Goal: Transaction & Acquisition: Subscribe to service/newsletter

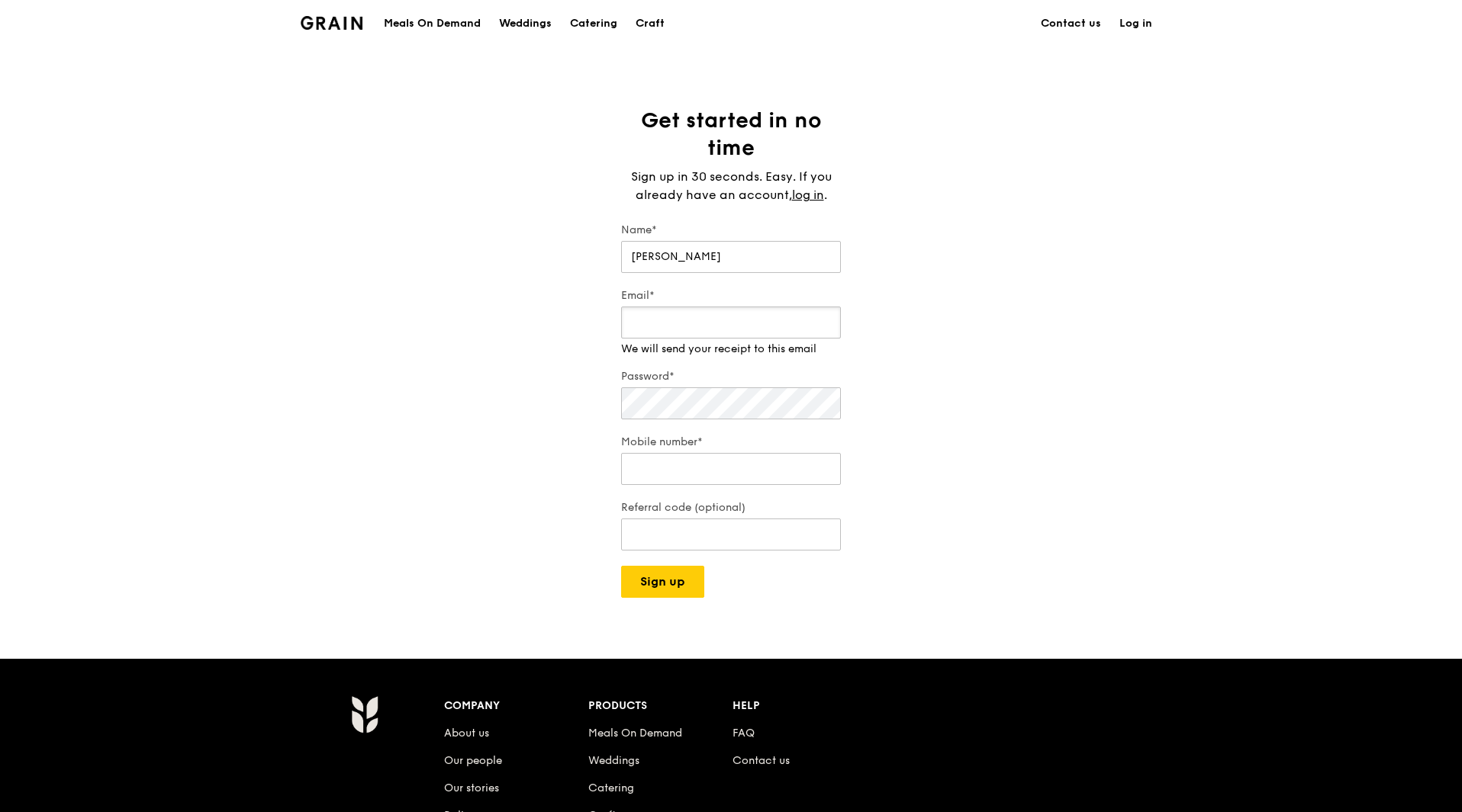
click at [645, 344] on div "Email* We will send your receipt to this email" at bounding box center [730, 322] width 220 height 69
type input "[EMAIL_ADDRESS][DOMAIN_NAME]"
click at [655, 415] on div "Password* Make that at least six characters" at bounding box center [730, 388] width 220 height 69
click at [671, 472] on div "Mobile number* We will call you when we arrive" at bounding box center [730, 454] width 220 height 69
type input "83181155"
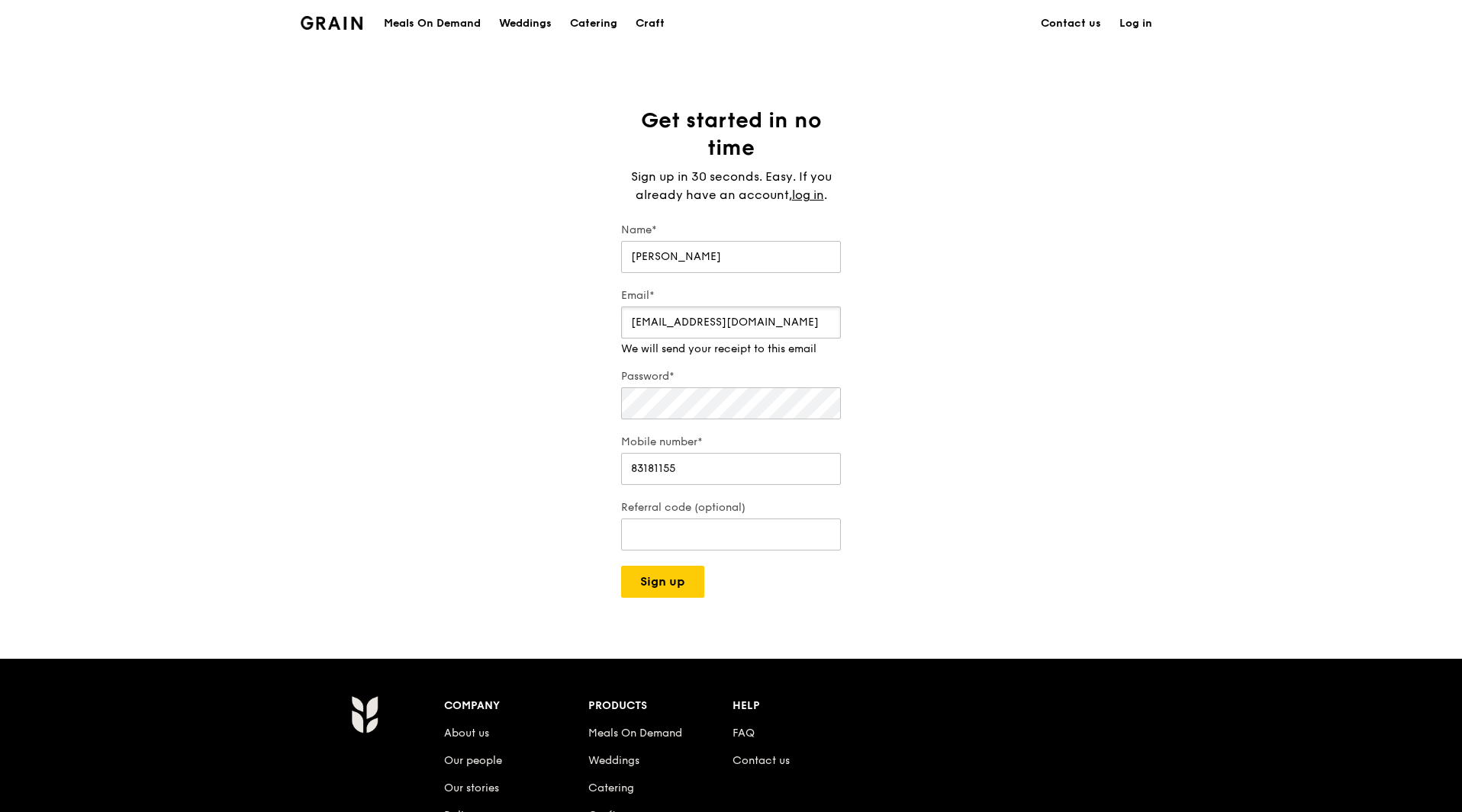
drag, startPoint x: 660, startPoint y: 322, endPoint x: 954, endPoint y: 251, distance: 302.5
click at [907, 251] on div "Get started in no time Sign up in 30 seconds. Easy. If you already have an acco…" at bounding box center [731, 352] width 1462 height 491
type input "[PERSON_NAME][EMAIL_ADDRESS][DOMAIN_NAME]"
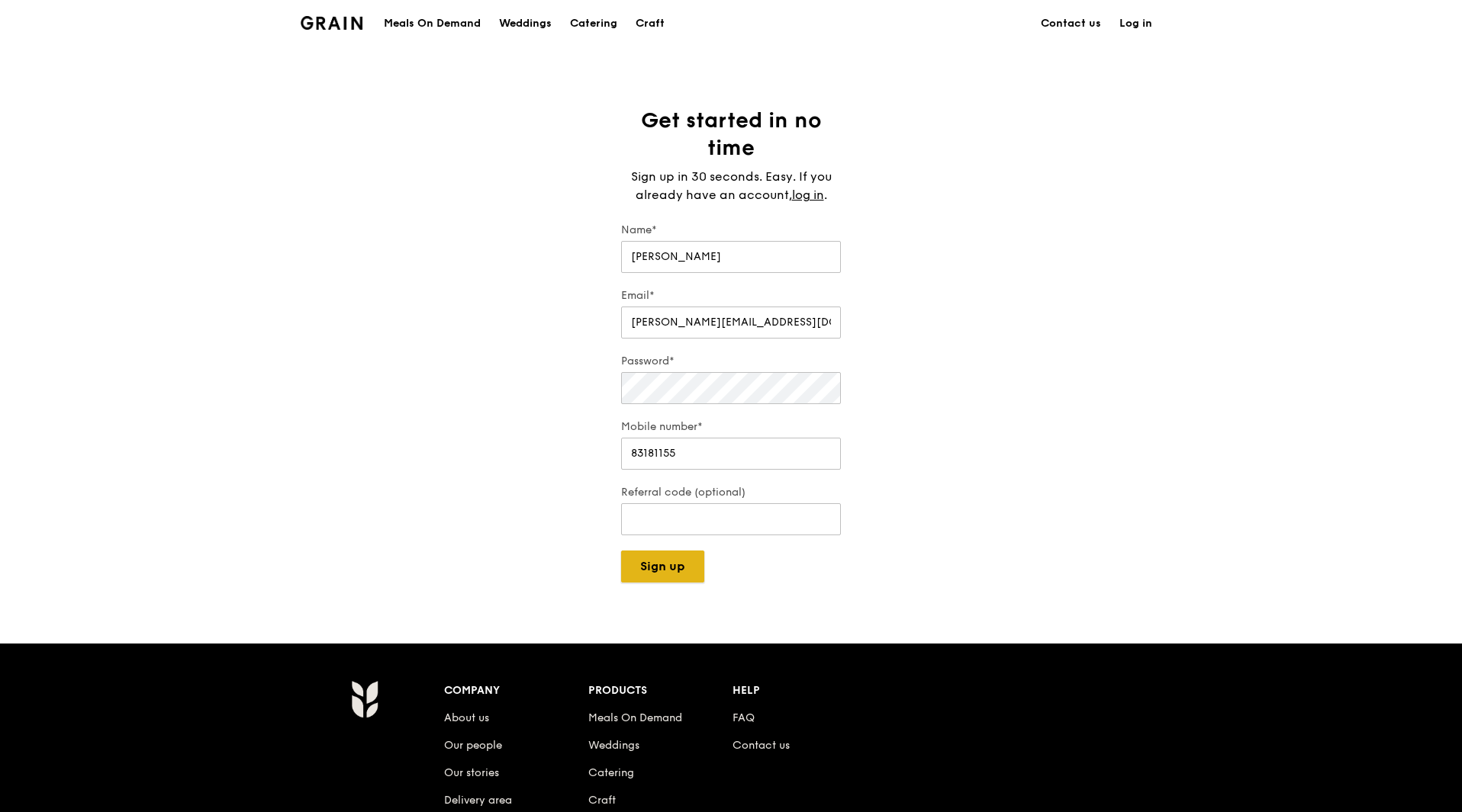
click at [657, 575] on button "Sign up" at bounding box center [662, 566] width 83 height 32
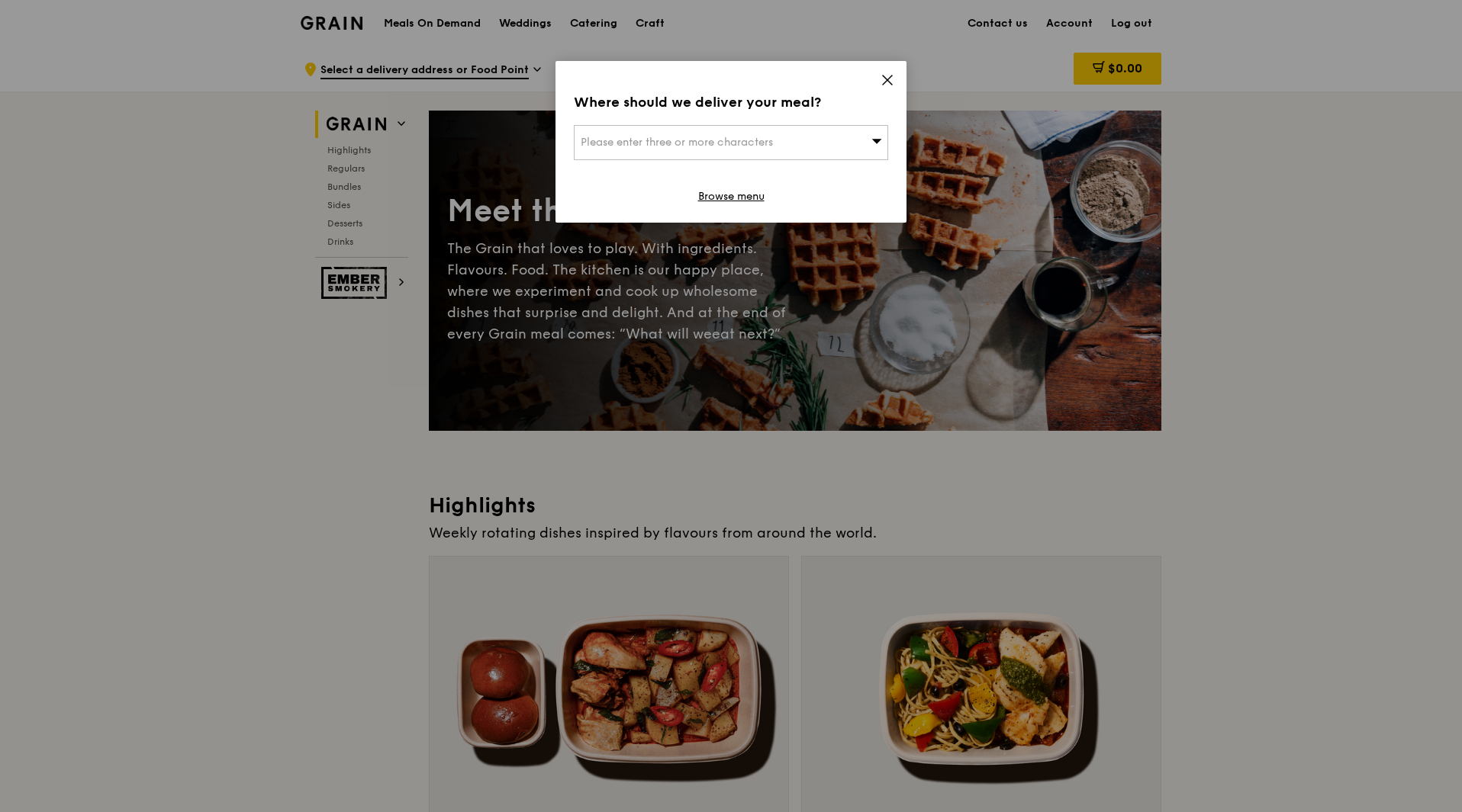
click at [704, 135] on div "Please enter three or more characters" at bounding box center [731, 142] width 315 height 35
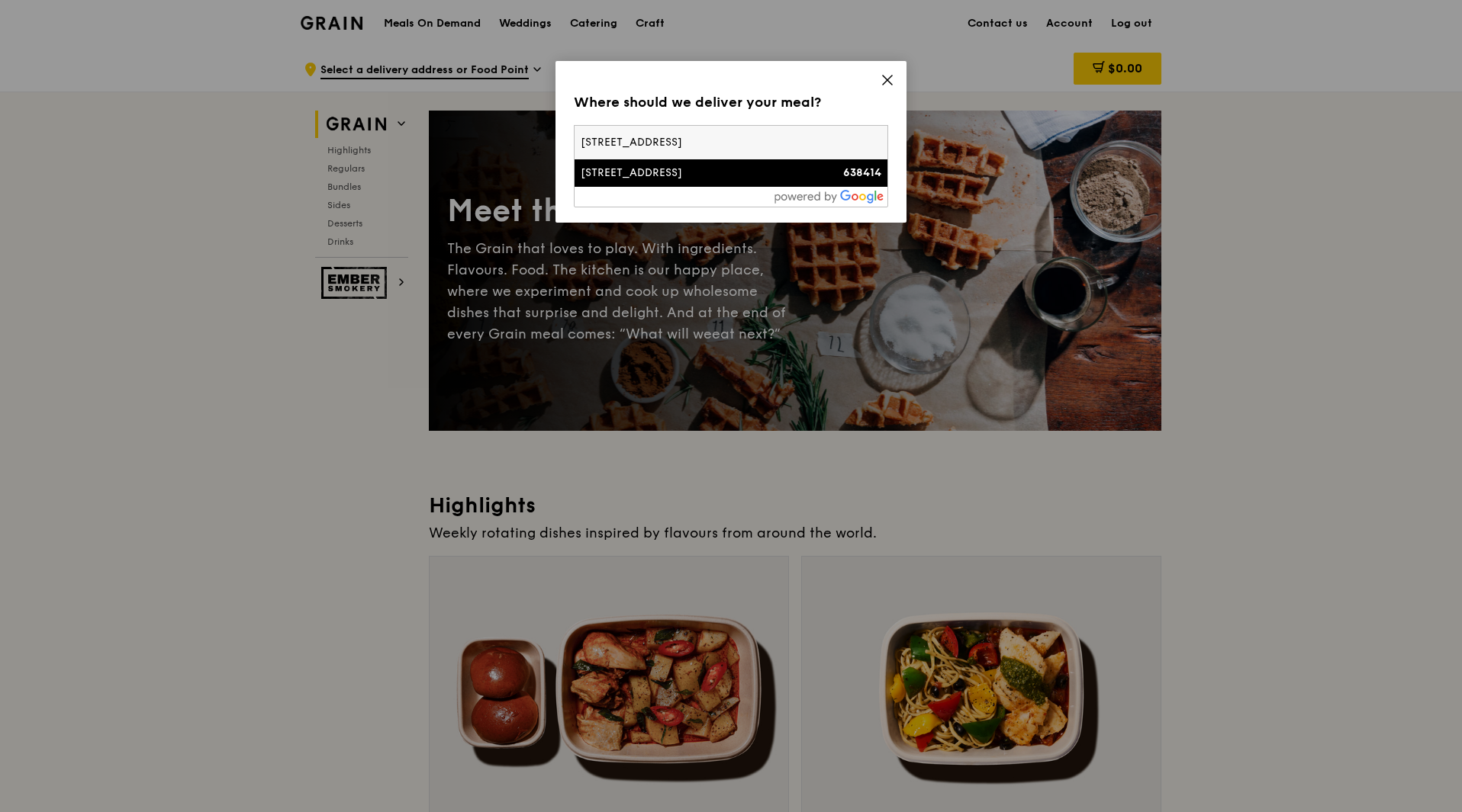
type input "[STREET_ADDRESS]"
click at [687, 169] on div "[STREET_ADDRESS]" at bounding box center [693, 173] width 226 height 15
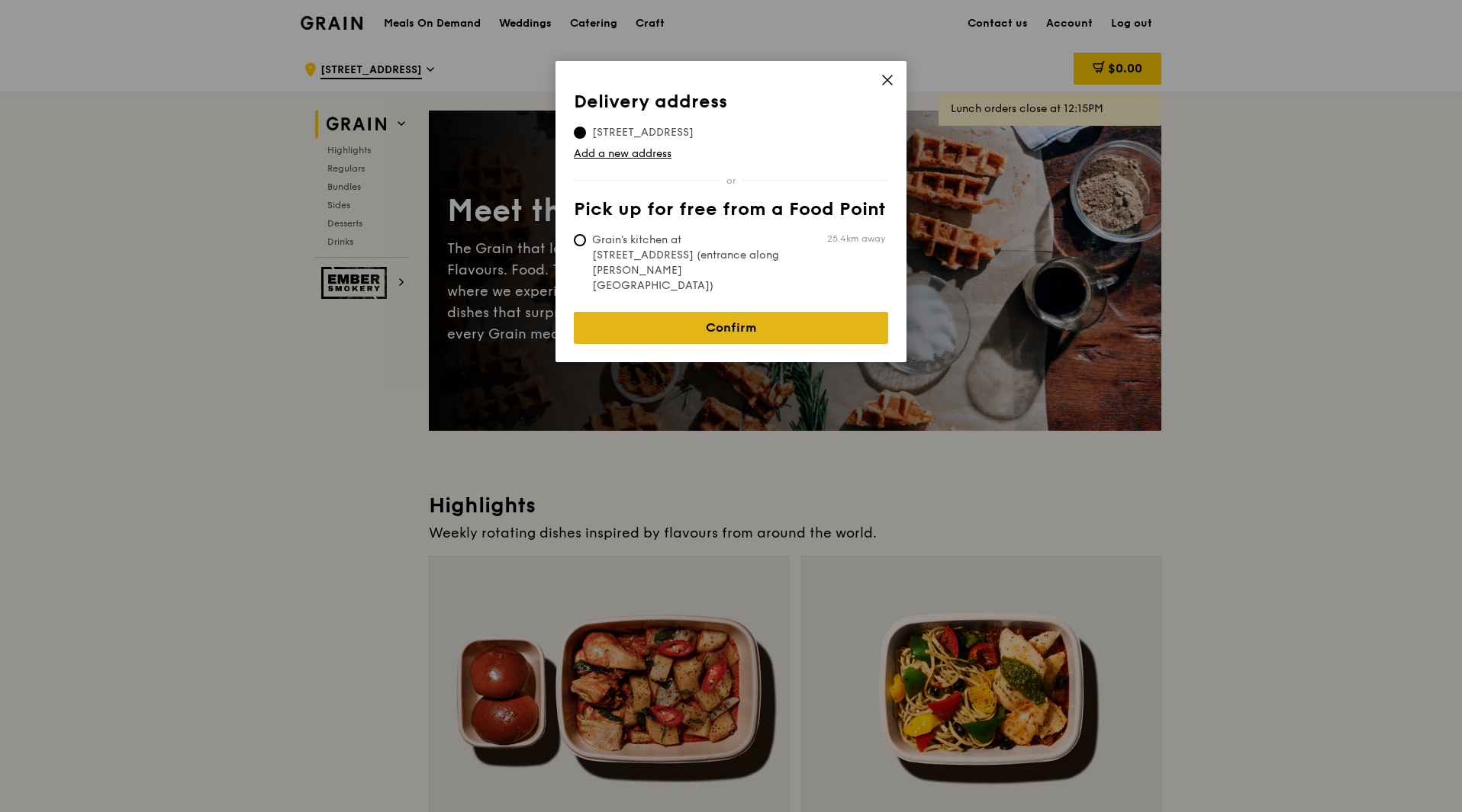
click at [729, 312] on link "Confirm" at bounding box center [731, 328] width 315 height 32
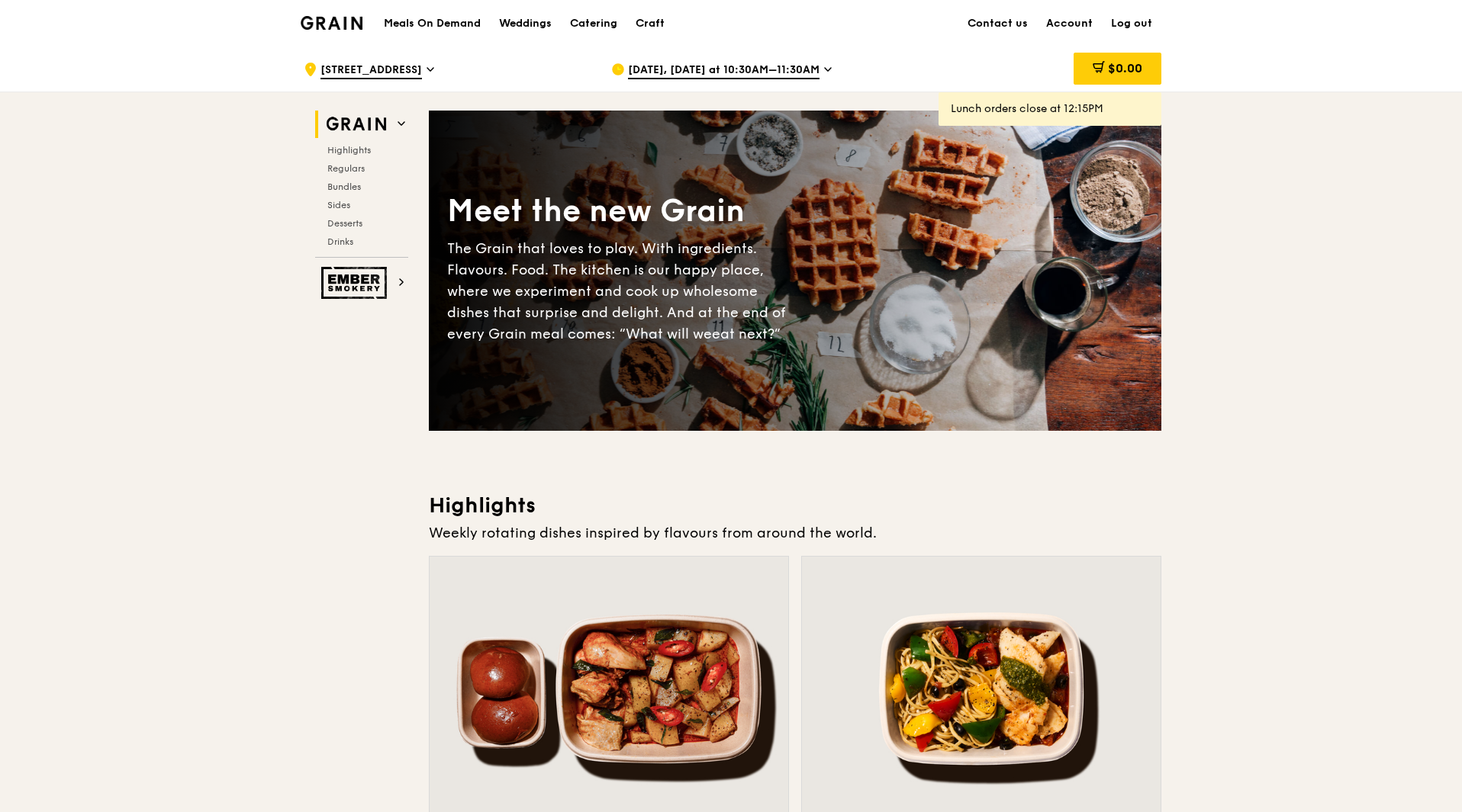
click at [679, 73] on span "[DATE], [DATE] at 10:30AM–11:30AM" at bounding box center [723, 70] width 192 height 16
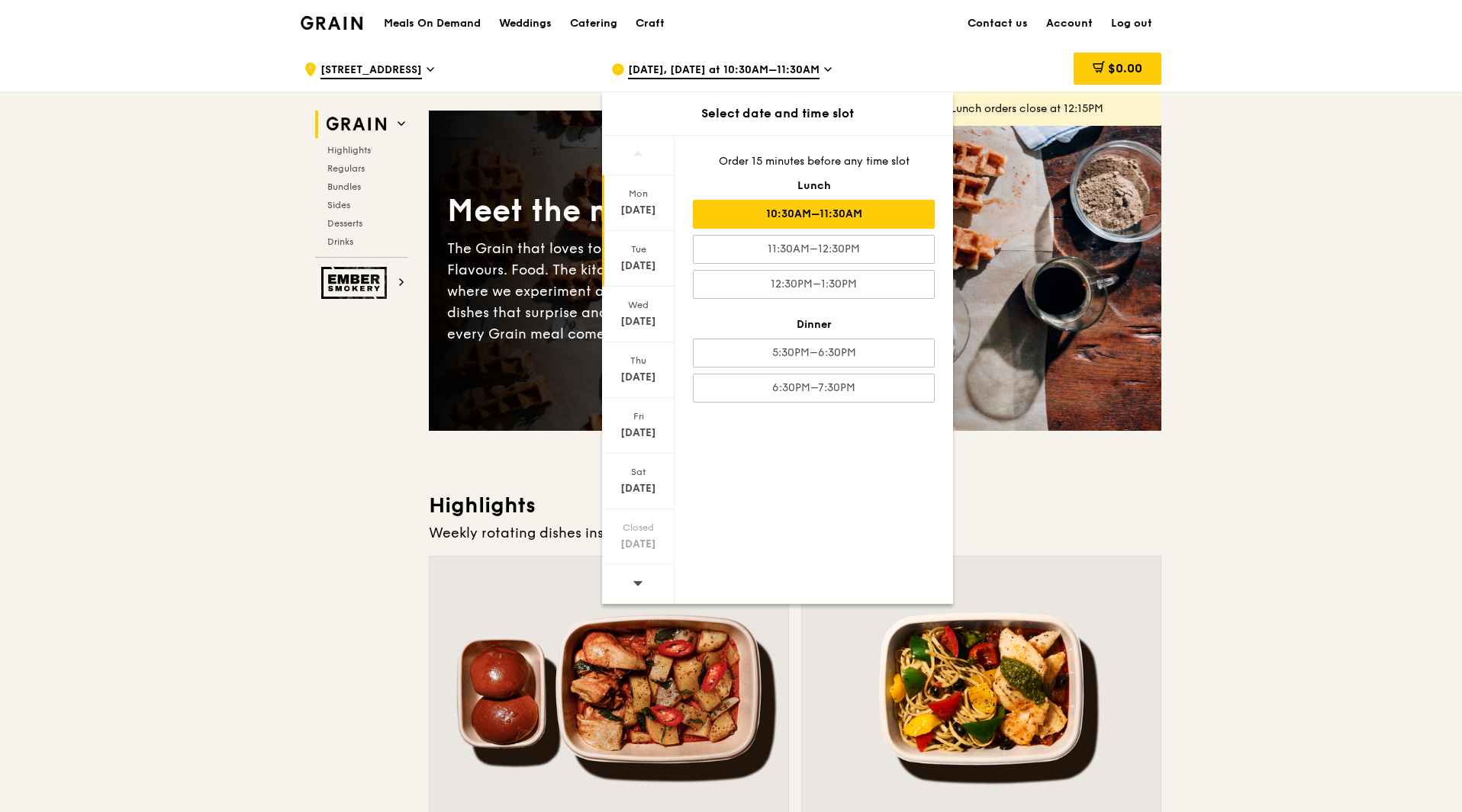
click at [636, 251] on div "Tue" at bounding box center [638, 250] width 68 height 13
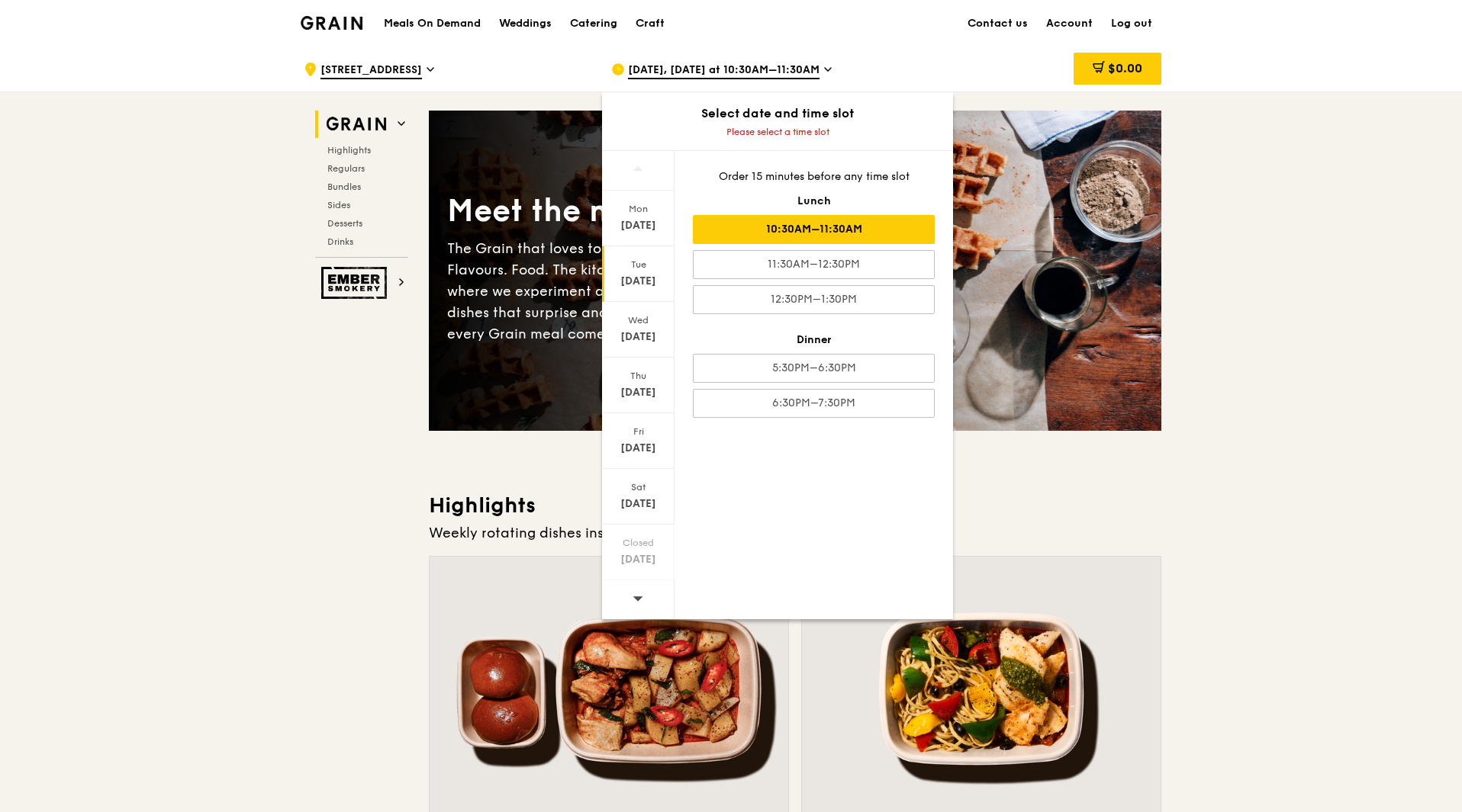
click at [782, 228] on div "10:30AM–11:30AM" at bounding box center [813, 229] width 242 height 29
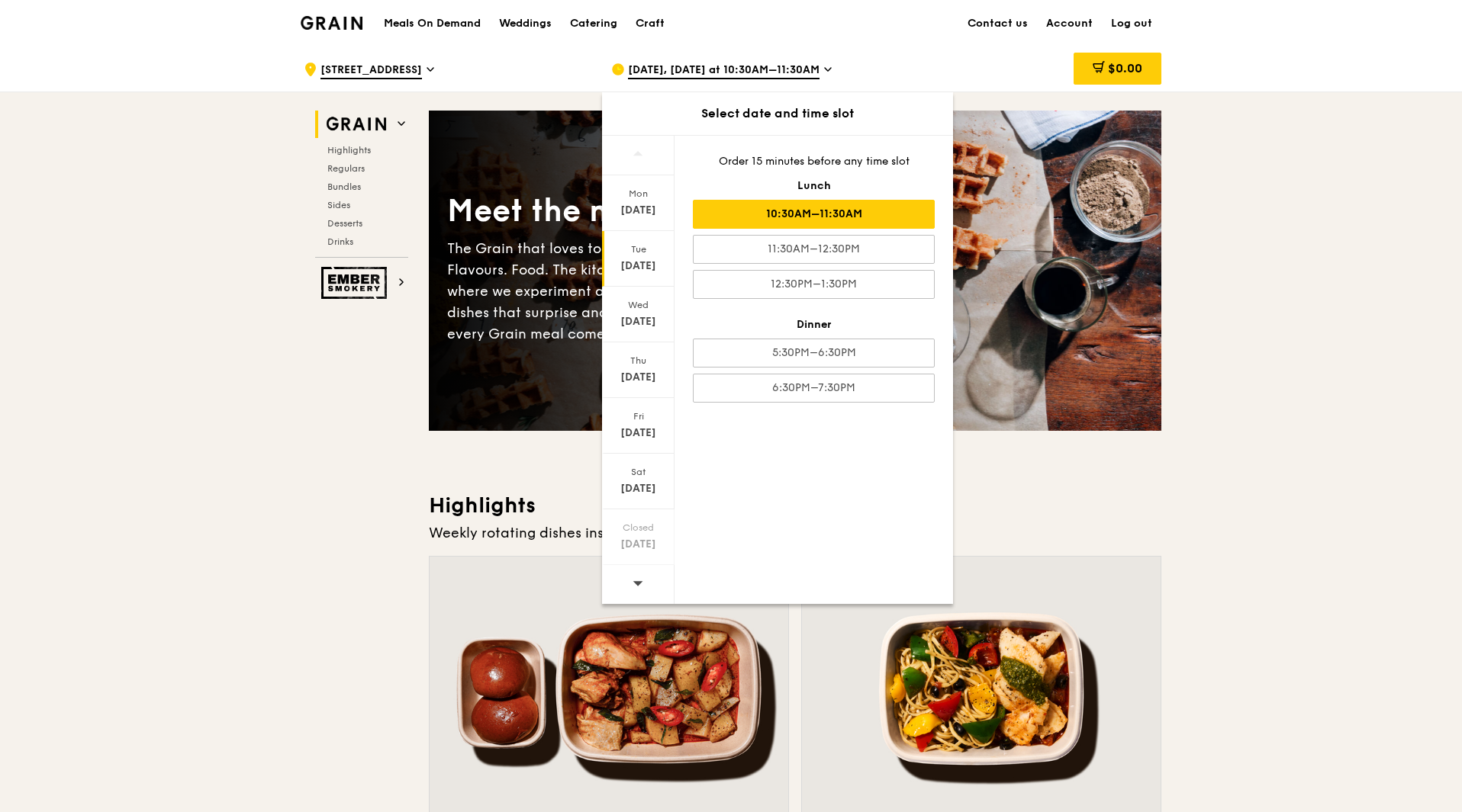
click at [907, 207] on div "Meet the new Grain The Grain that loves to play. With ingredients. Flavours. Fo…" at bounding box center [795, 270] width 733 height 196
